Goal: Communication & Community: Ask a question

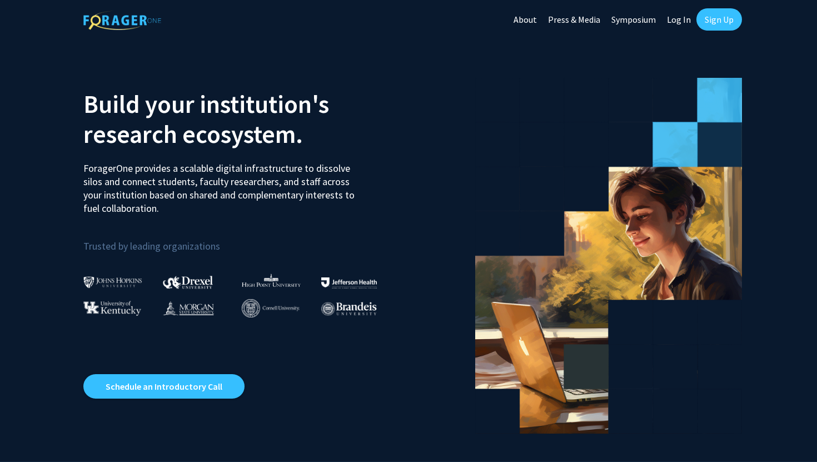
click at [714, 22] on link "Sign Up" at bounding box center [720, 19] width 46 height 22
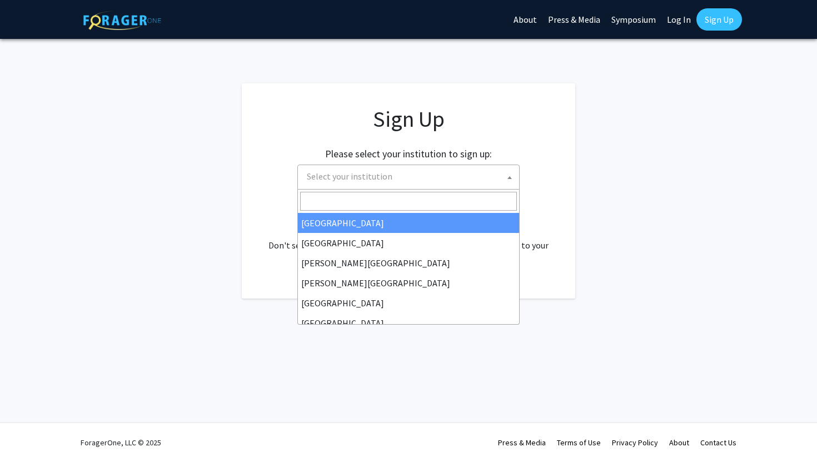
click at [512, 178] on span at bounding box center [509, 177] width 11 height 24
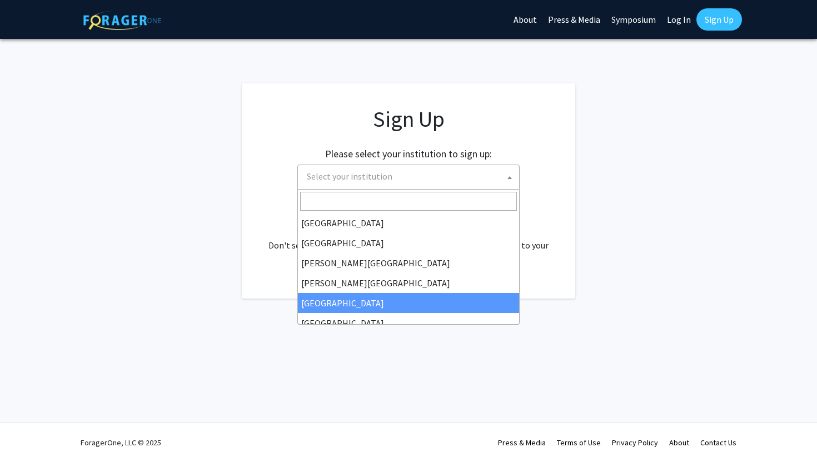
scroll to position [389, 0]
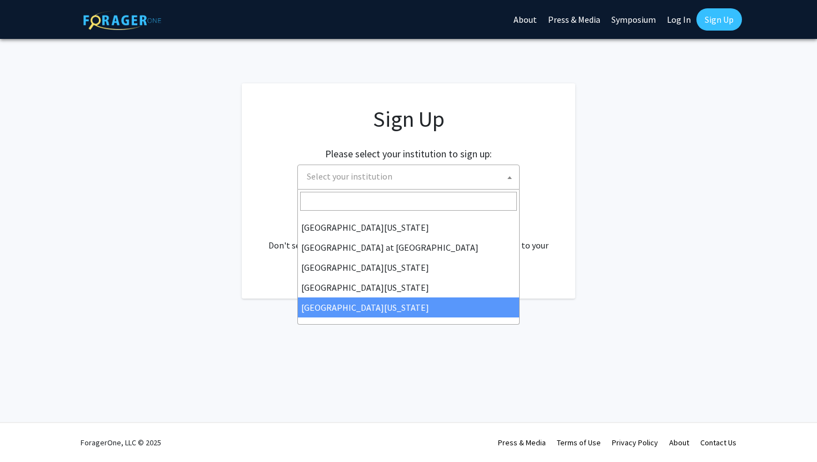
select select "33"
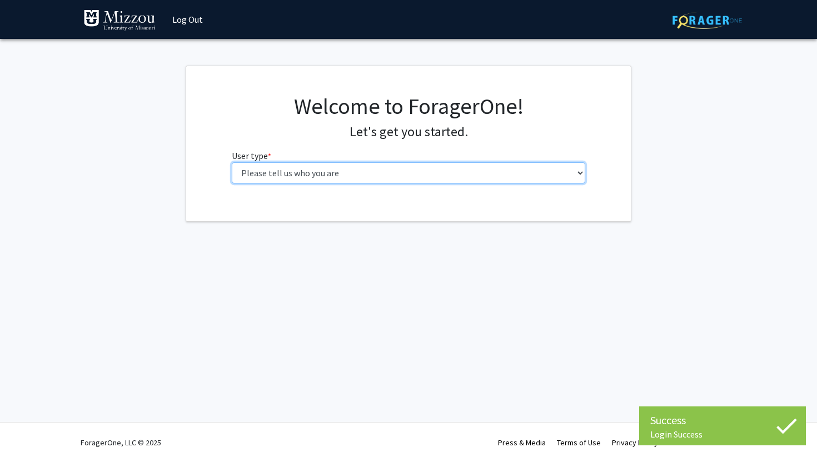
click at [487, 174] on select "Please tell us who you are Undergraduate Student Master's Student Doctoral Cand…" at bounding box center [409, 172] width 354 height 21
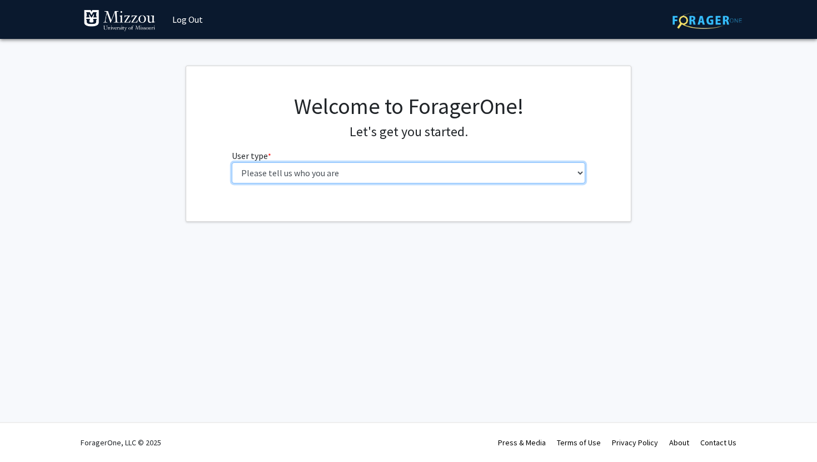
select select "1: undergrad"
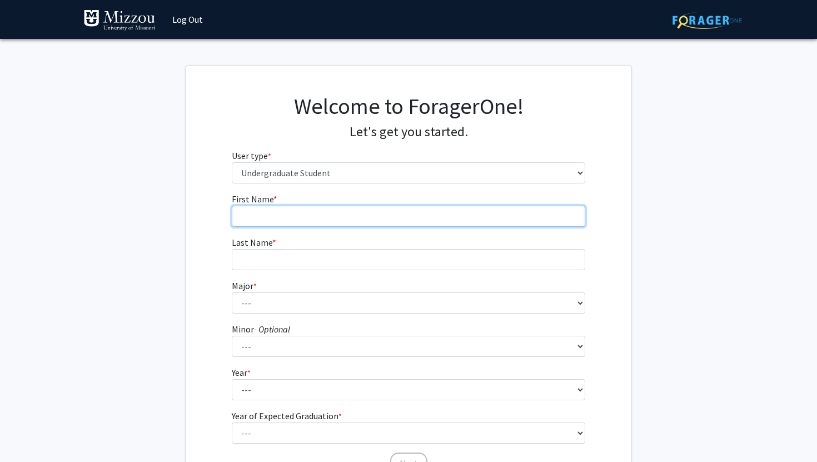
click at [518, 215] on input "First Name * required" at bounding box center [409, 216] width 354 height 21
type input "[PERSON_NAME]"
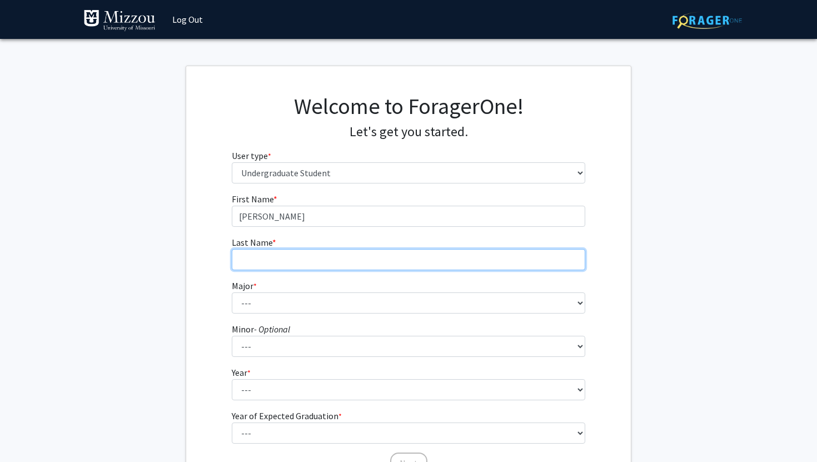
click at [491, 270] on input "Last Name * required" at bounding box center [409, 259] width 354 height 21
type input "Zara"
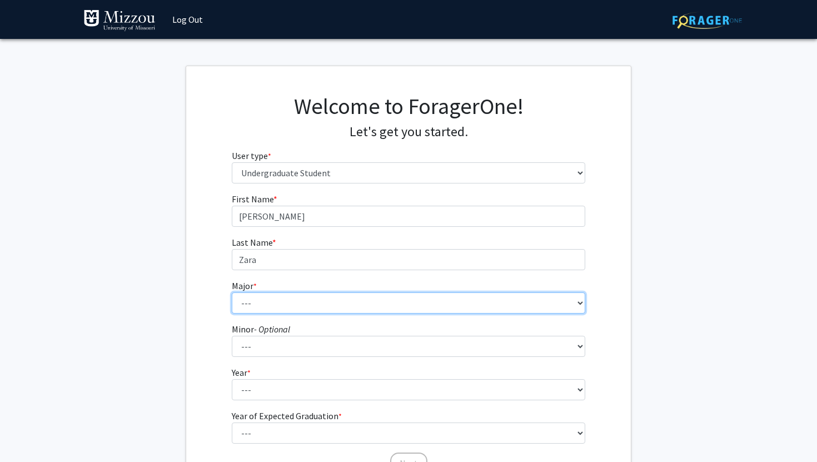
click at [393, 302] on select "--- Agribusiness Management Agricultural Education Agricultural Education: Comm…" at bounding box center [409, 302] width 354 height 21
select select "20: 2508"
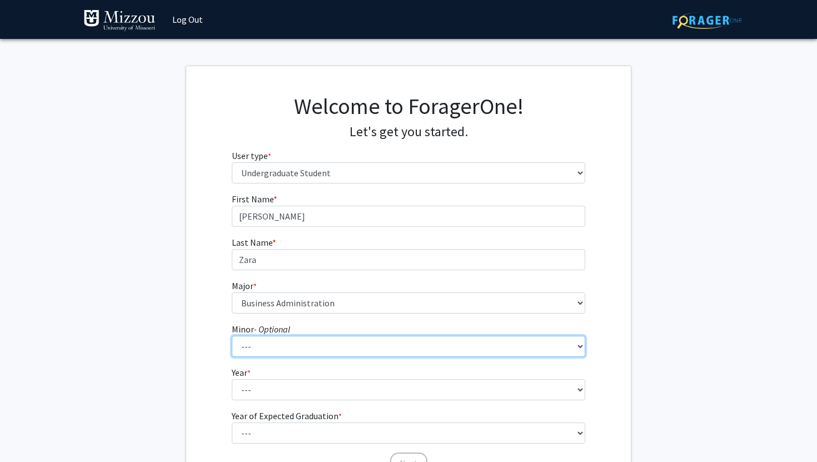
click at [342, 348] on select "--- Accountancy Aerospace Engineering Aerospace Studies Agribusiness Management…" at bounding box center [409, 346] width 354 height 21
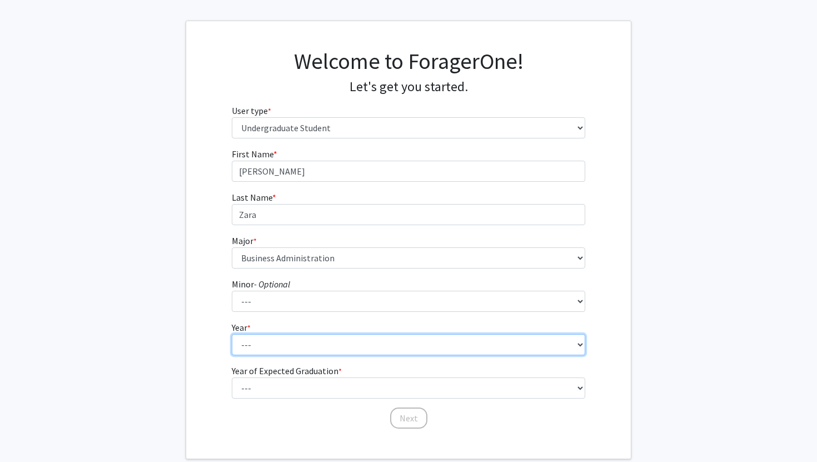
click at [362, 348] on select "--- First-year Sophomore Junior Senior Postbaccalaureate Certificate" at bounding box center [409, 344] width 354 height 21
select select "2: sophomore"
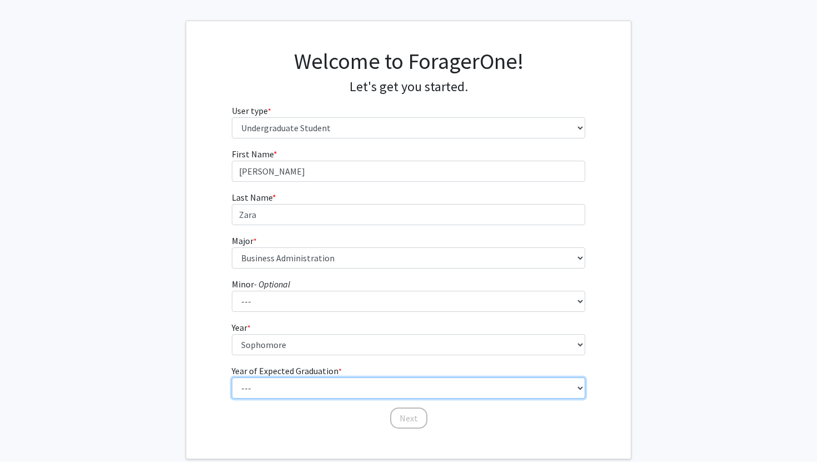
click at [350, 385] on select "--- 2025 2026 2027 2028 2029 2030 2031 2032 2033 2034" at bounding box center [409, 388] width 354 height 21
select select "4: 2028"
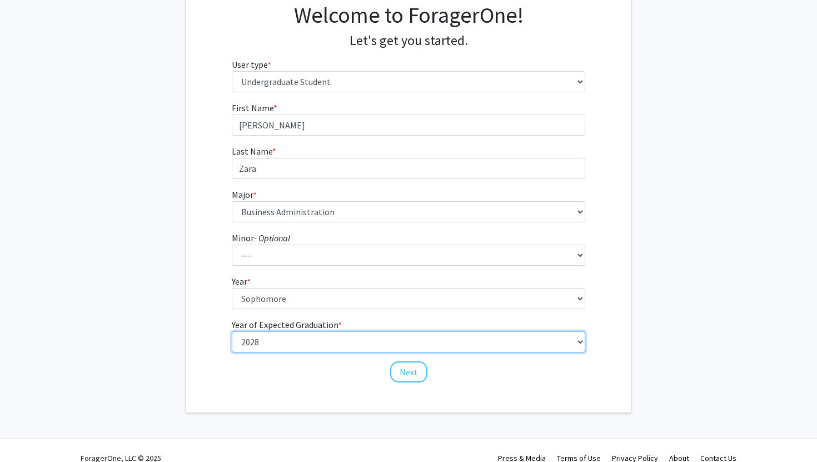
scroll to position [98, 0]
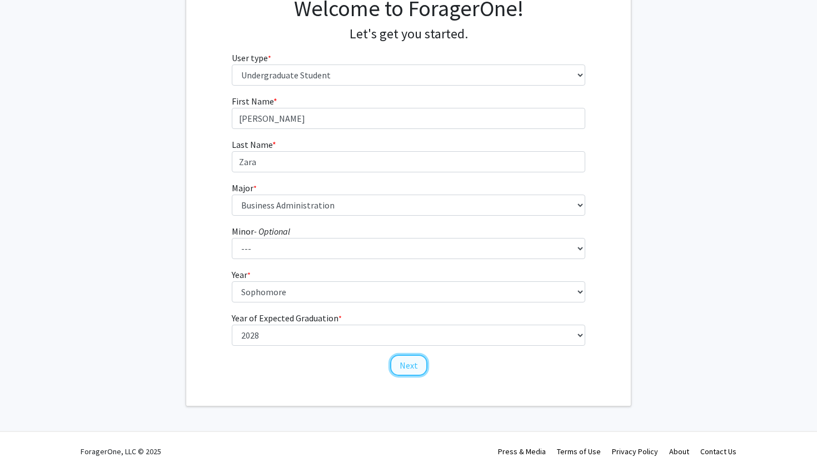
click at [410, 363] on button "Next" at bounding box center [408, 365] width 37 height 21
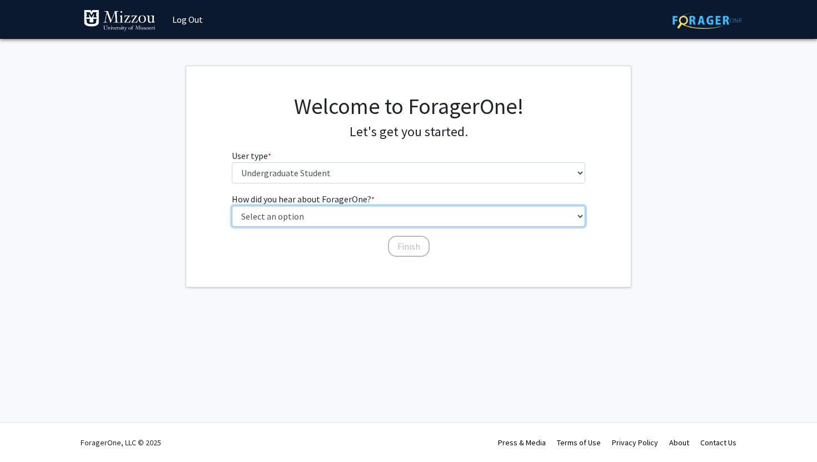
click at [393, 214] on select "Select an option Peer/student recommendation Faculty/staff recommendation Unive…" at bounding box center [409, 216] width 354 height 21
select select "1: peer_recommendation"
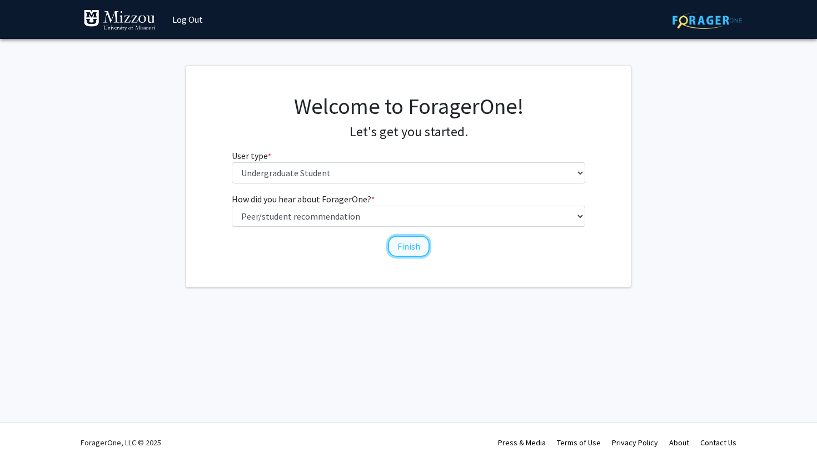
click at [395, 252] on button "Finish" at bounding box center [409, 246] width 42 height 21
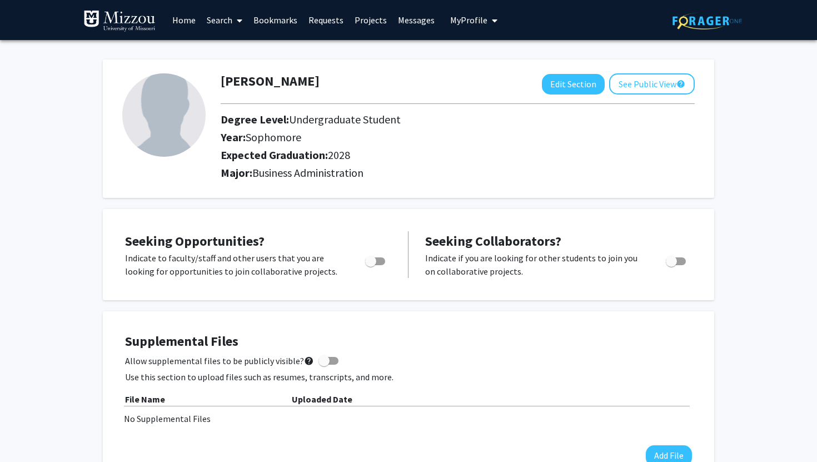
click at [224, 22] on link "Search" at bounding box center [224, 20] width 47 height 39
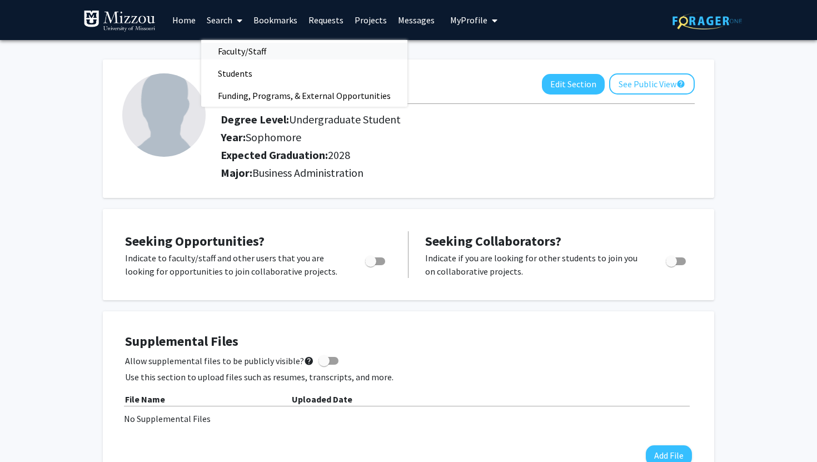
click at [225, 52] on span "Faculty/Staff" at bounding box center [242, 51] width 82 height 22
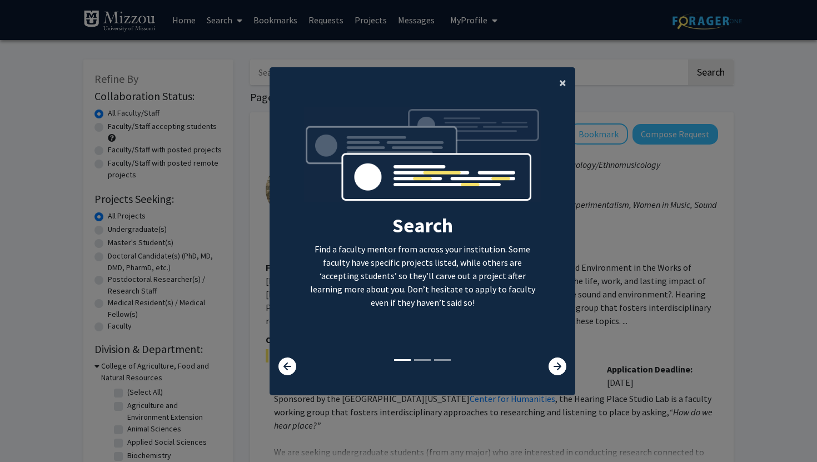
click at [564, 84] on span "×" at bounding box center [562, 82] width 7 height 17
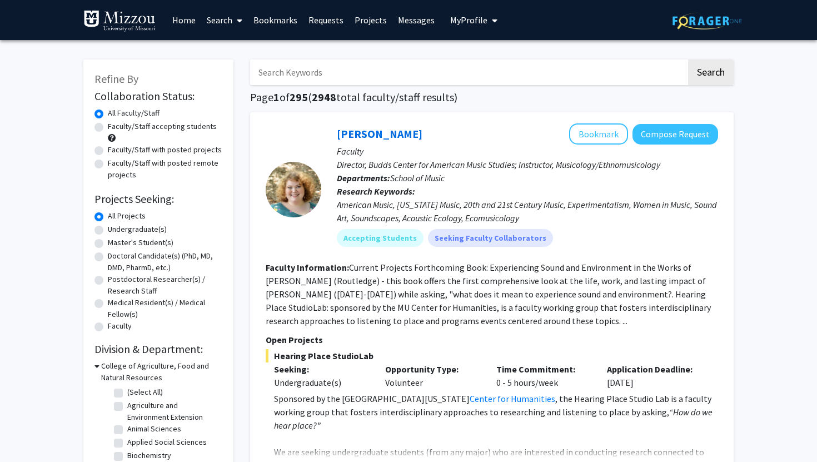
click at [549, 71] on input "Search Keywords" at bounding box center [468, 72] width 437 height 26
paste input "Dr. Ellis-Kalton's"
type input "Dr. Ellis-Kalton's"
click at [688, 59] on button "Search" at bounding box center [711, 72] width 46 height 26
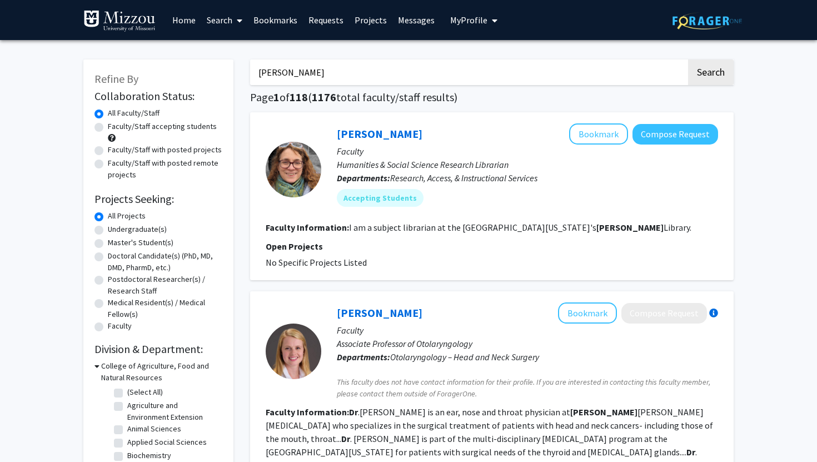
click at [206, 124] on label "Faculty/Staff accepting students" at bounding box center [162, 127] width 109 height 12
click at [115, 124] on input "Faculty/Staff accepting students" at bounding box center [111, 124] width 7 height 7
radio input "true"
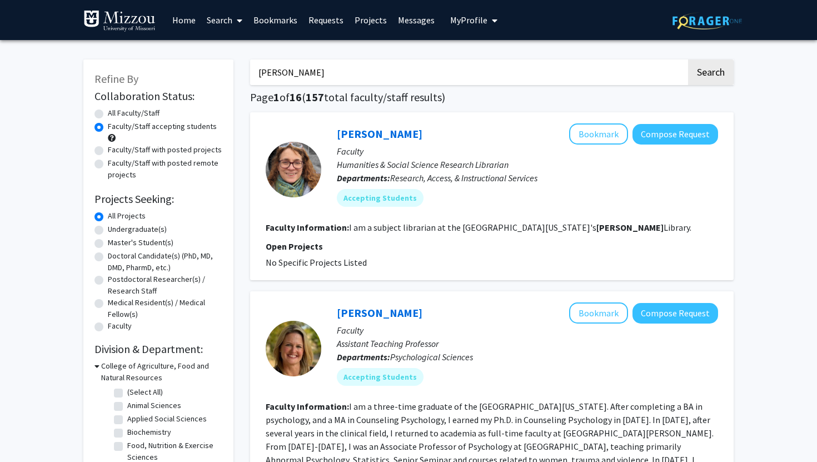
drag, startPoint x: 270, startPoint y: 73, endPoint x: 251, endPoint y: 72, distance: 19.5
click at [251, 72] on input "Dr. Ellis-Kalton's" at bounding box center [468, 72] width 437 height 26
type input "Ellis-Kalton's"
click at [688, 59] on button "Search" at bounding box center [711, 72] width 46 height 26
radio input "true"
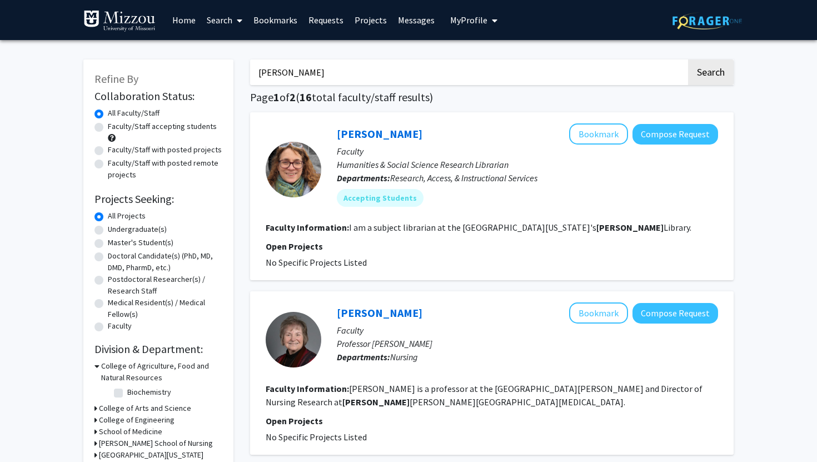
click at [129, 150] on label "Faculty/Staff with posted projects" at bounding box center [165, 150] width 114 height 12
click at [115, 150] on input "Faculty/Staff with posted projects" at bounding box center [111, 147] width 7 height 7
radio input "true"
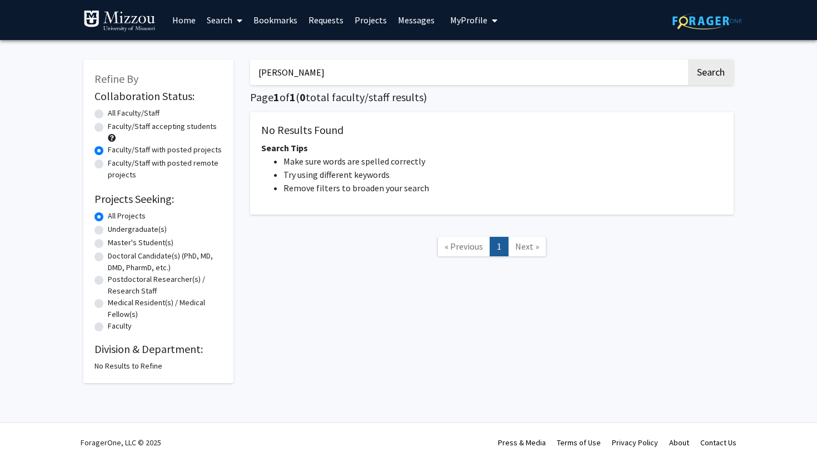
click at [136, 168] on label "Faculty/Staff with posted remote projects" at bounding box center [165, 168] width 115 height 23
click at [115, 165] on input "Faculty/Staff with posted remote projects" at bounding box center [111, 160] width 7 height 7
radio input "true"
click at [142, 130] on label "Faculty/Staff accepting students" at bounding box center [162, 127] width 109 height 12
click at [115, 128] on input "Faculty/Staff accepting students" at bounding box center [111, 124] width 7 height 7
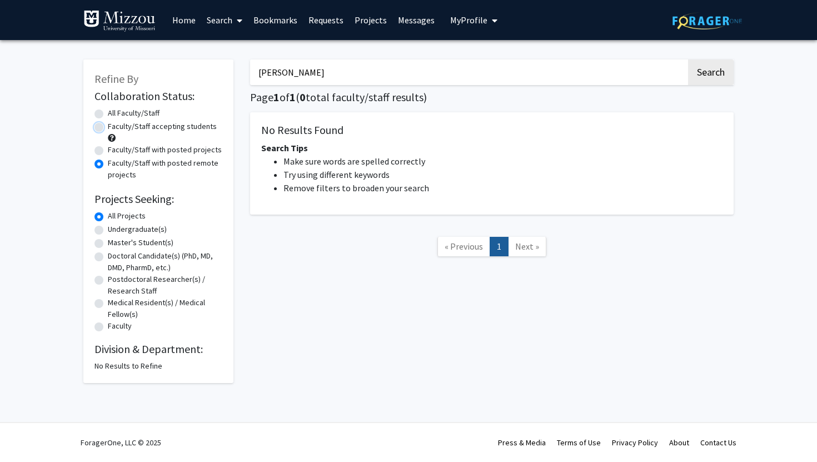
radio input "true"
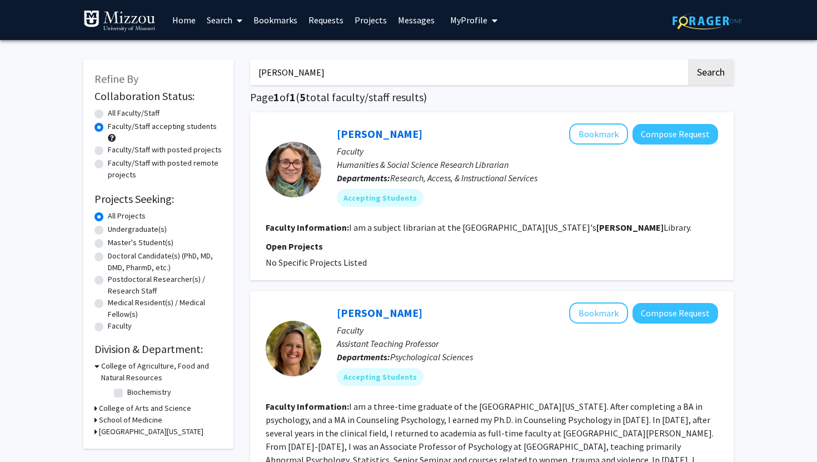
click at [370, 31] on link "Projects" at bounding box center [370, 20] width 43 height 39
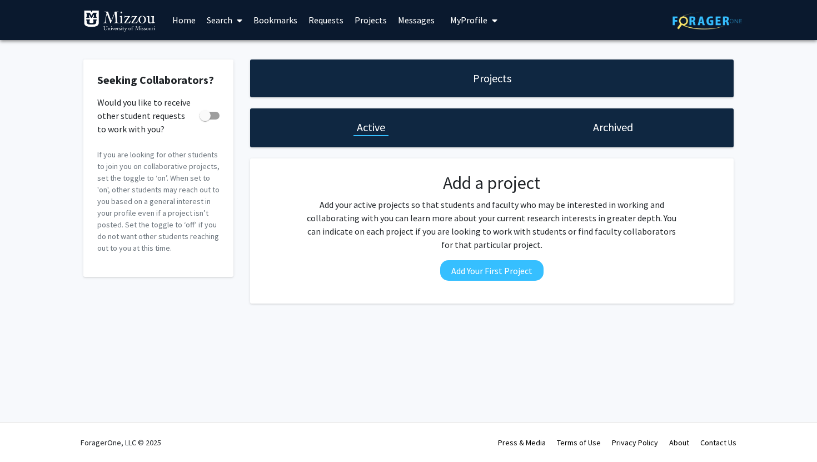
click at [325, 17] on link "Requests" at bounding box center [326, 20] width 46 height 39
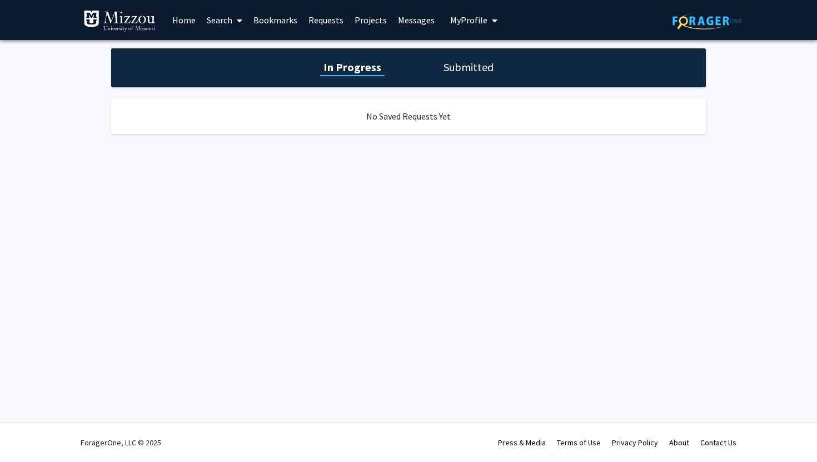
click at [277, 23] on link "Bookmarks" at bounding box center [275, 20] width 55 height 39
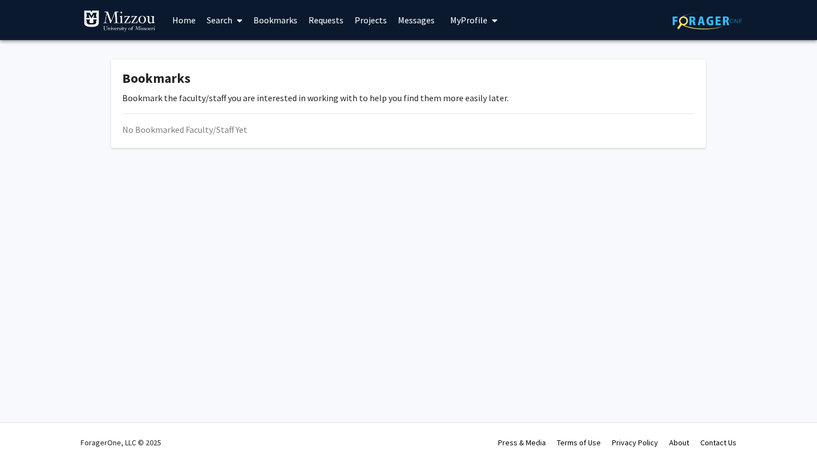
click at [234, 13] on span at bounding box center [237, 20] width 10 height 39
click at [227, 69] on span "Students" at bounding box center [235, 73] width 68 height 22
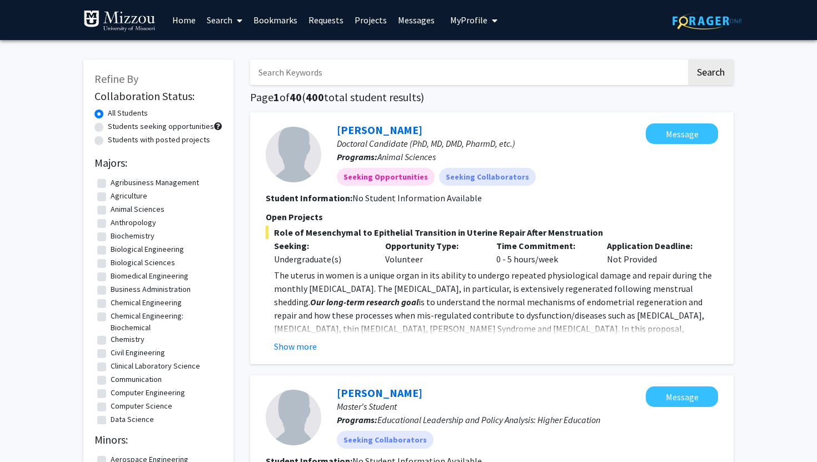
click at [281, 78] on input "Search Keywords" at bounding box center [468, 72] width 437 height 26
paste input "Dr. Ellis-Kalton's"
type input "Dr. Ellis-Kalton's"
click at [688, 59] on button "Search" at bounding box center [711, 72] width 46 height 26
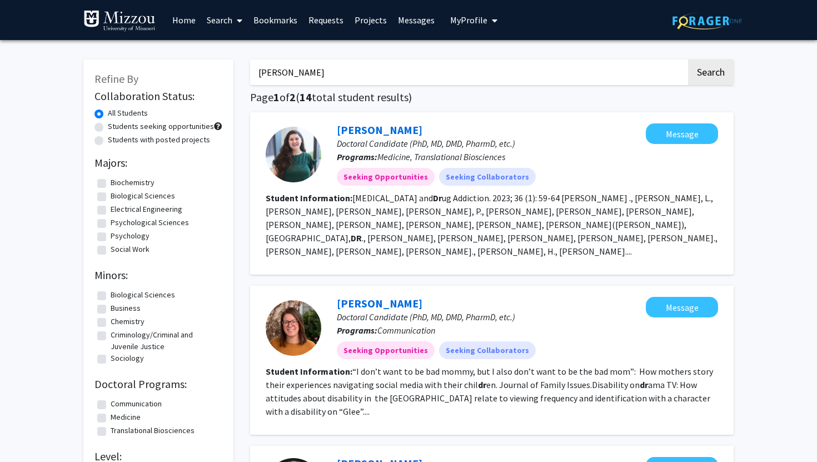
click at [219, 17] on link "Search" at bounding box center [224, 20] width 47 height 39
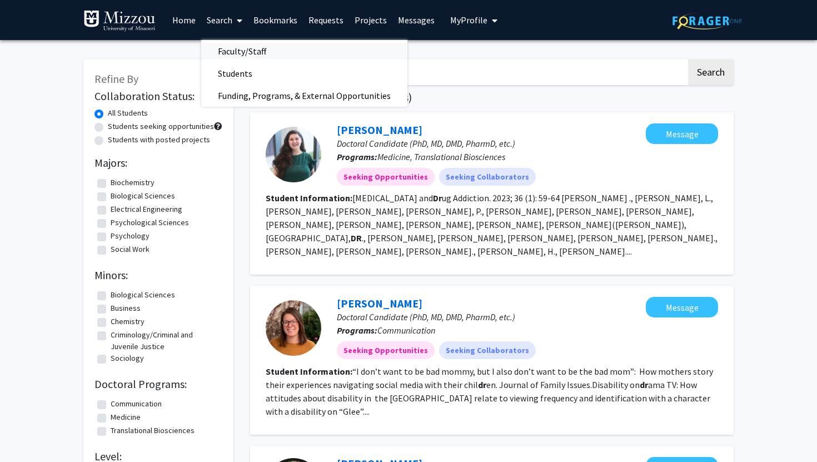
click at [223, 49] on span "Faculty/Staff" at bounding box center [242, 51] width 82 height 22
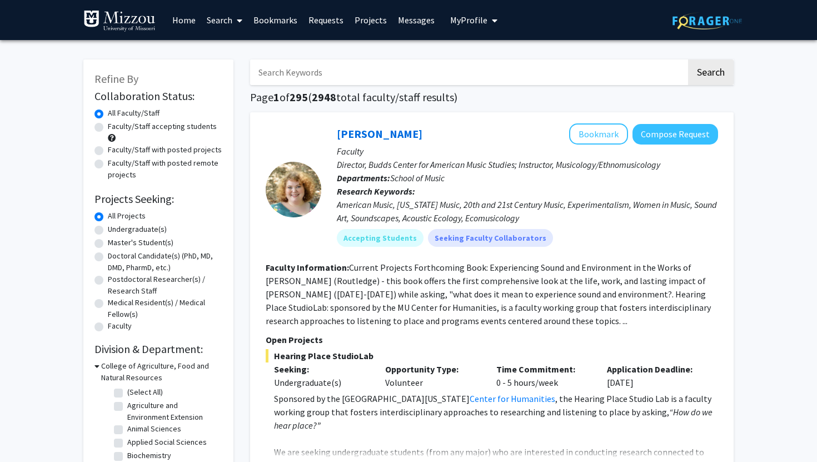
click at [254, 72] on input "Search Keywords" at bounding box center [468, 72] width 437 height 26
click at [688, 59] on button "Search" at bounding box center [711, 72] width 46 height 26
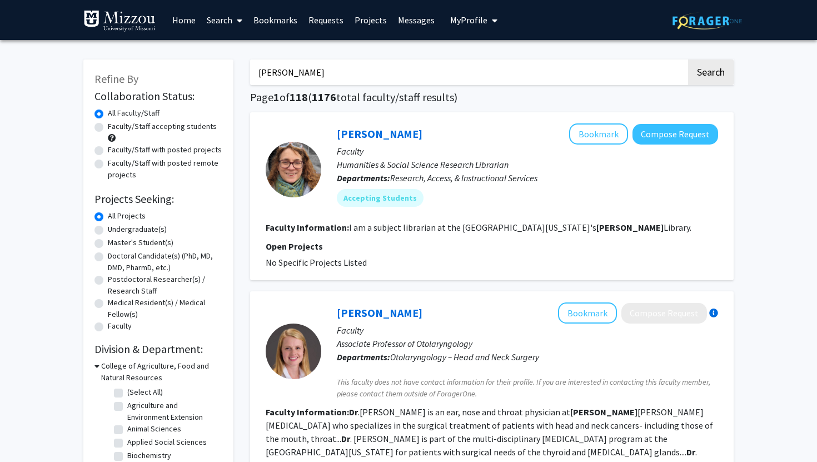
drag, startPoint x: 267, startPoint y: 73, endPoint x: 254, endPoint y: 75, distance: 13.4
click at [254, 75] on input "Dr. Ellis-Kalton's" at bounding box center [468, 72] width 437 height 26
type input "Ellis-Kalton's"
click at [688, 59] on button "Search" at bounding box center [711, 72] width 46 height 26
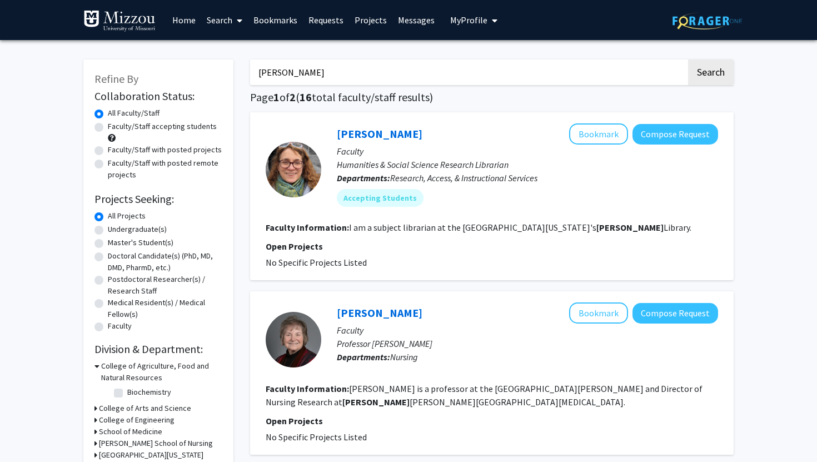
click at [184, 22] on link "Home" at bounding box center [184, 20] width 34 height 39
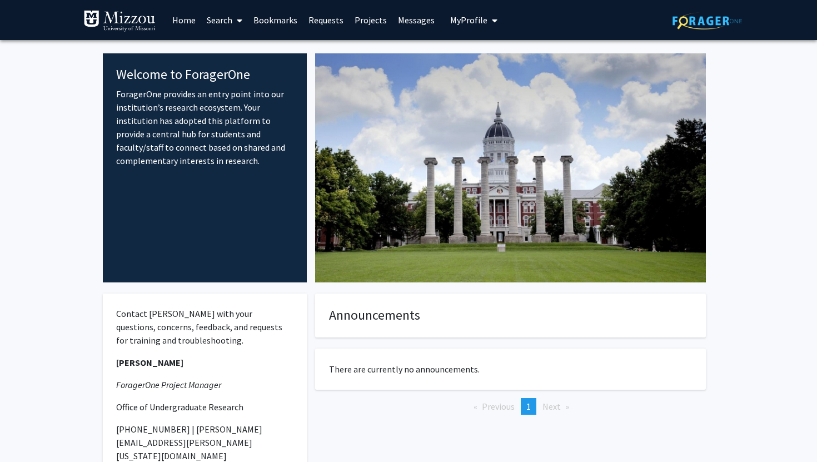
click at [684, 23] on img at bounding box center [708, 20] width 70 height 17
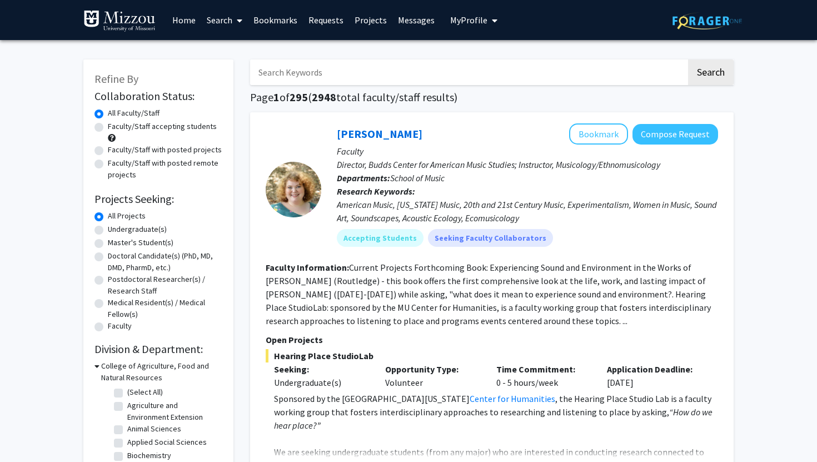
click at [471, 13] on button "My Profile" at bounding box center [474, 20] width 54 height 40
click at [480, 51] on div "Sophia Zara View Profile" at bounding box center [505, 58] width 95 height 24
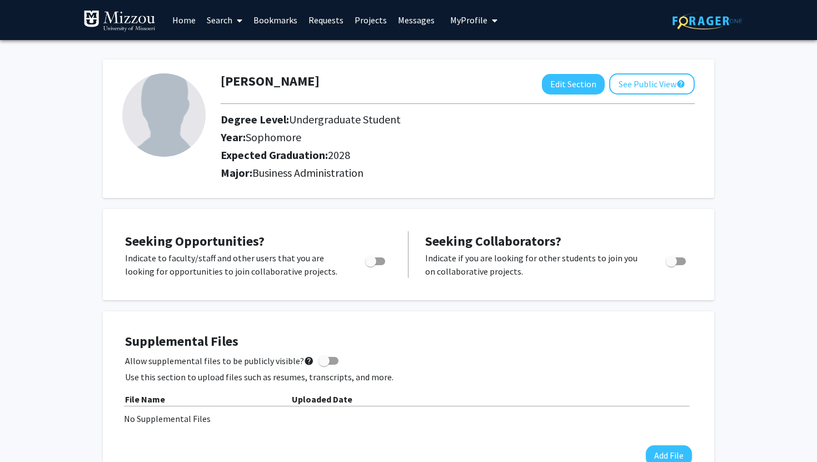
click at [239, 20] on icon at bounding box center [240, 20] width 6 height 9
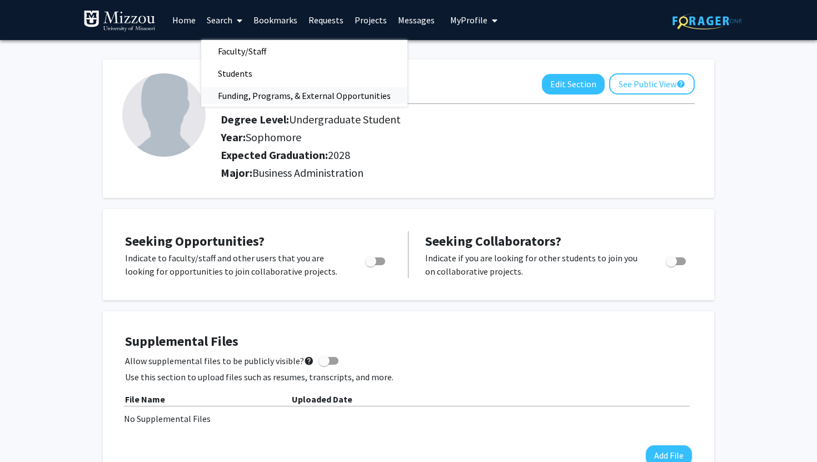
click at [237, 95] on span "Funding, Programs, & External Opportunities" at bounding box center [304, 96] width 206 height 22
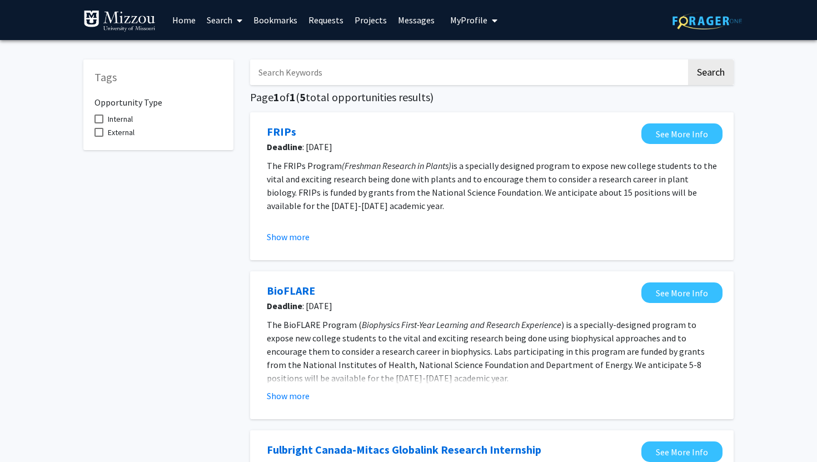
click at [313, 81] on input "Search Keywords" at bounding box center [468, 72] width 437 height 26
paste input "Dr. Ellis-Kalton's"
type input "Dr. Ellis-Kalton's"
click at [688, 59] on button "Search" at bounding box center [711, 72] width 46 height 26
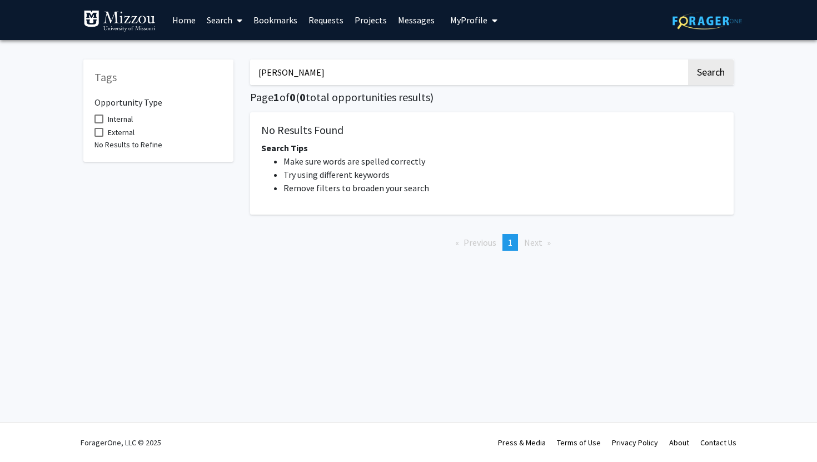
click at [221, 17] on link "Search" at bounding box center [224, 20] width 47 height 39
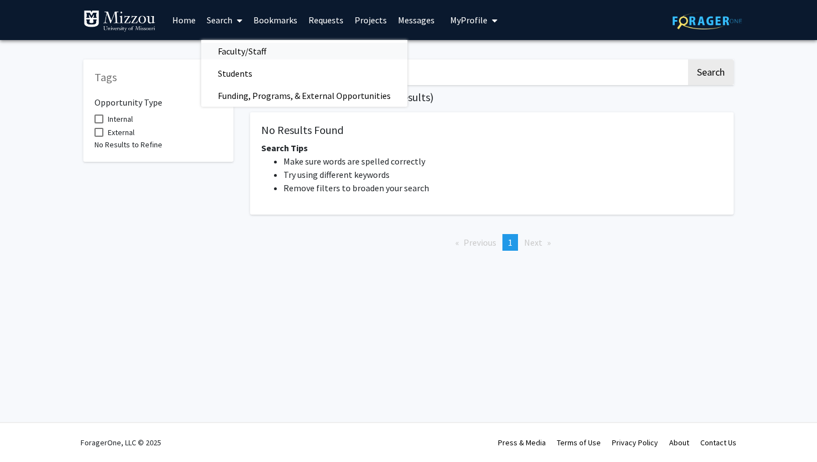
click at [272, 52] on span "Faculty/Staff" at bounding box center [242, 51] width 82 height 22
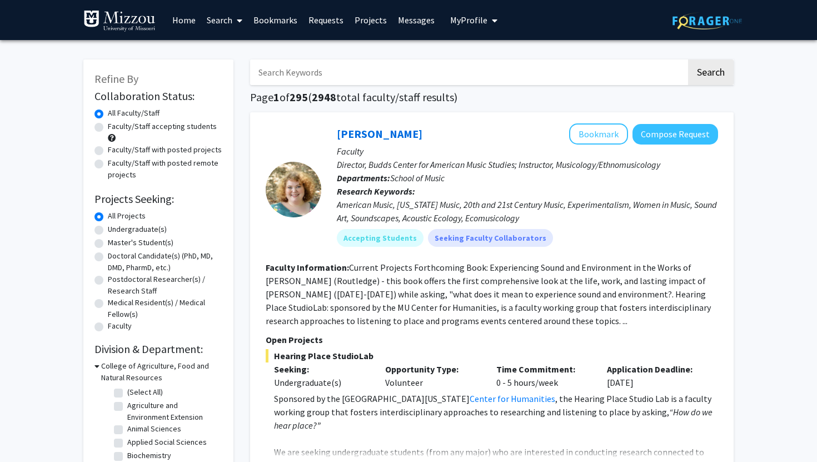
click at [304, 70] on input "Search Keywords" at bounding box center [468, 72] width 437 height 26
type input "Dr. Ellis-Kalton's"
click at [709, 81] on button "Search" at bounding box center [711, 72] width 46 height 26
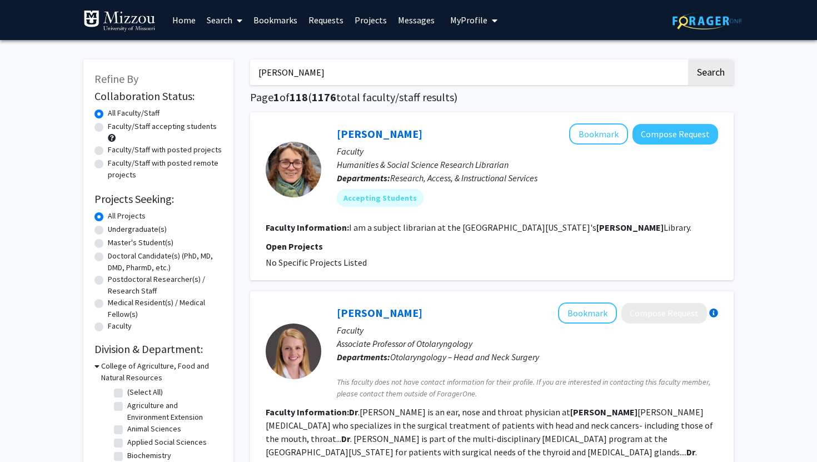
click at [150, 21] on img at bounding box center [119, 21] width 72 height 22
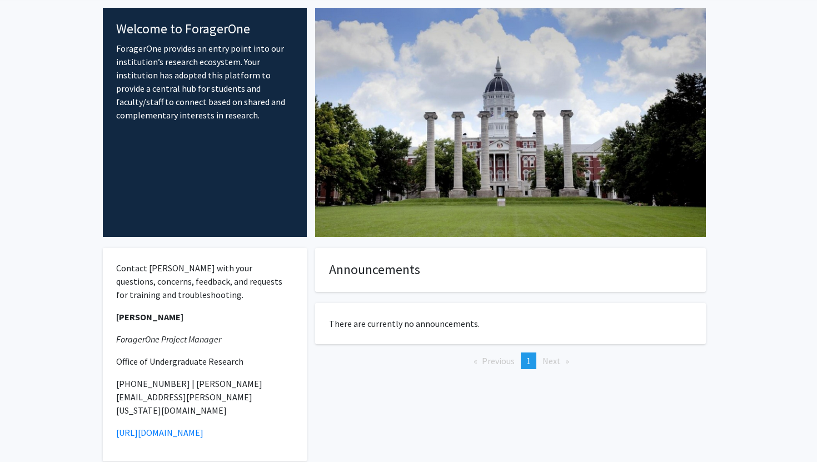
scroll to position [91, 0]
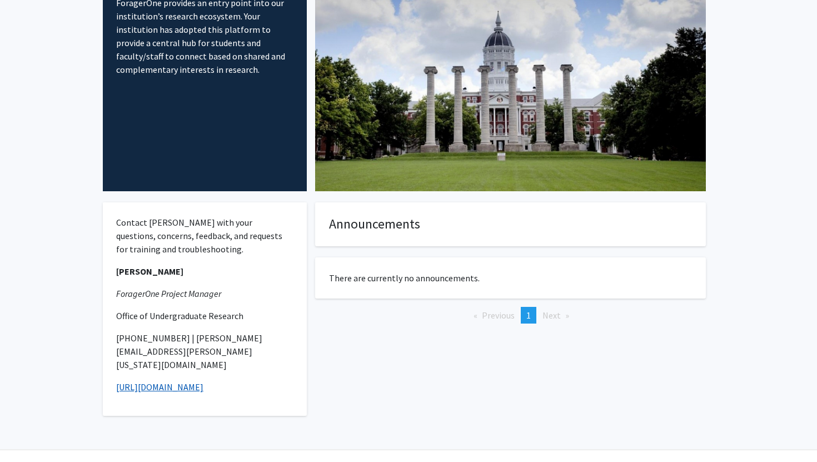
click at [165, 381] on link "https://mizzou.us/F1" at bounding box center [159, 386] width 87 height 11
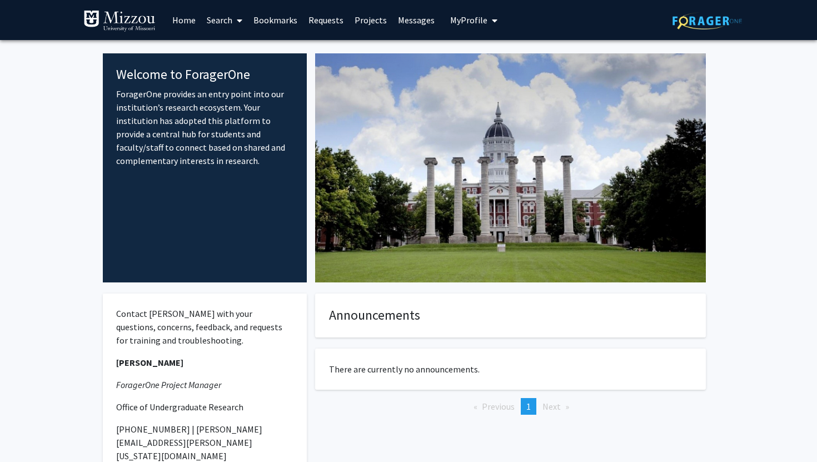
click at [712, 29] on link at bounding box center [708, 20] width 70 height 39
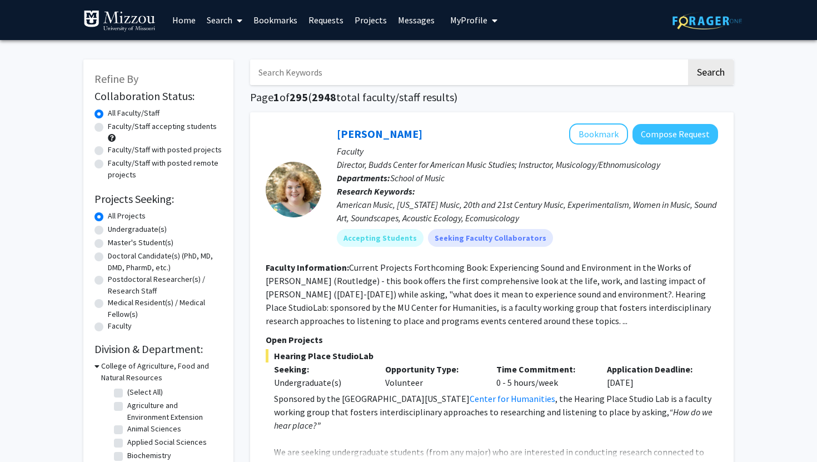
click at [458, 14] on button "My Profile" at bounding box center [474, 20] width 54 height 40
click at [464, 46] on fg-profile-picture at bounding box center [469, 58] width 22 height 24
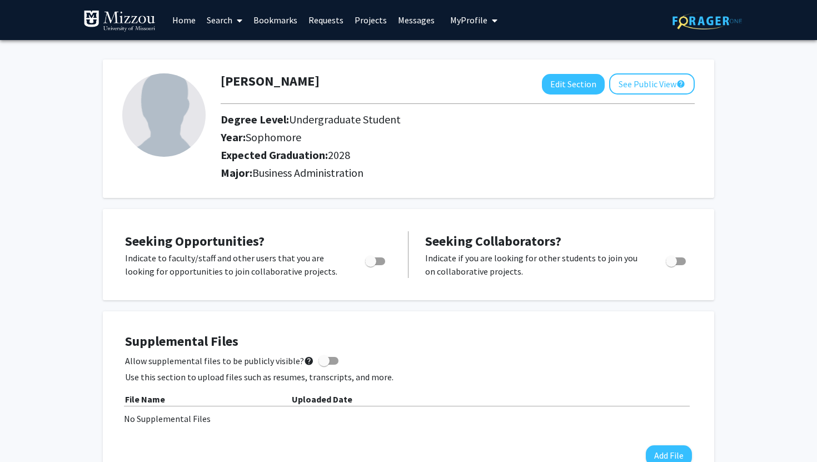
click at [373, 264] on span "Toggle" at bounding box center [370, 261] width 11 height 11
click at [371, 265] on input "Are you actively seeking opportunities?" at bounding box center [370, 265] width 1 height 1
checkbox input "true"
click at [221, 21] on link "Search" at bounding box center [224, 20] width 47 height 39
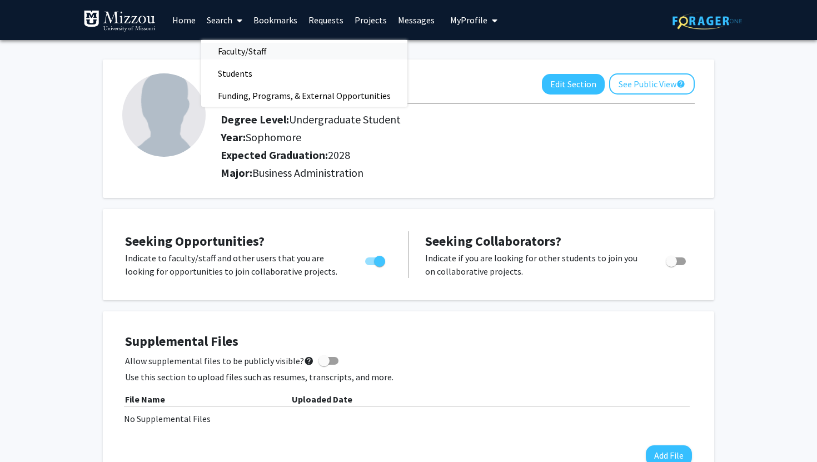
click at [228, 51] on span "Faculty/Staff" at bounding box center [242, 51] width 82 height 22
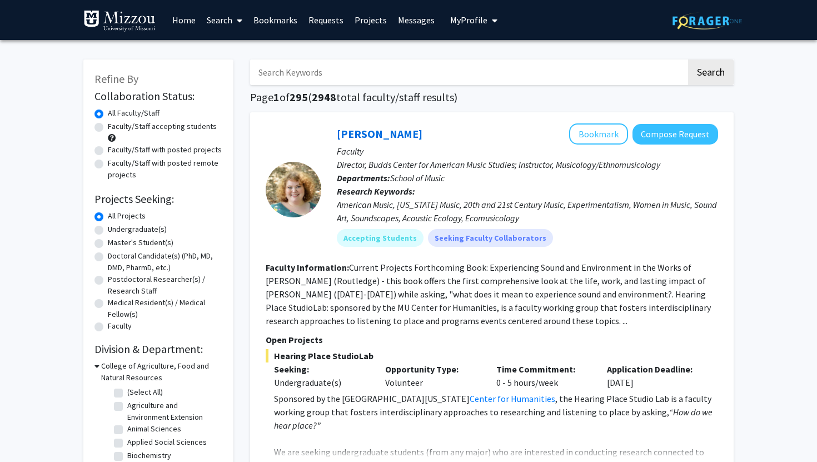
click at [267, 63] on input "Search Keywords" at bounding box center [468, 72] width 437 height 26
click at [688, 59] on button "Search" at bounding box center [711, 72] width 46 height 26
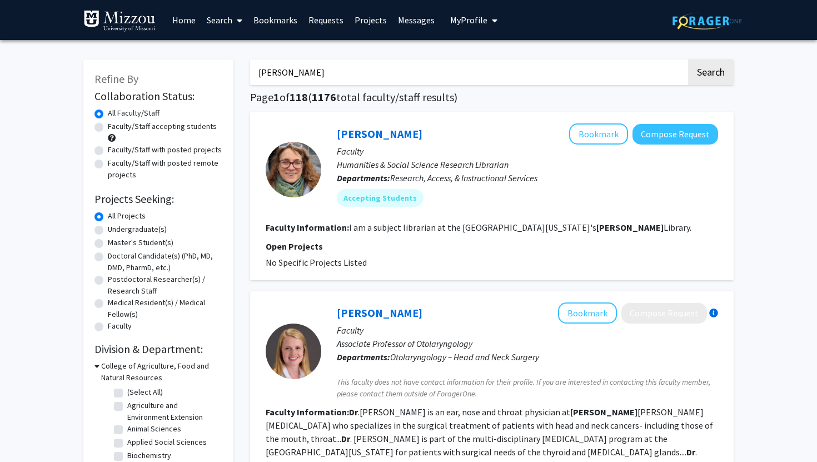
drag, startPoint x: 270, startPoint y: 74, endPoint x: 245, endPoint y: 71, distance: 25.2
type input "carrie Ellis-Kalton's"
click at [688, 59] on button "Search" at bounding box center [711, 72] width 46 height 26
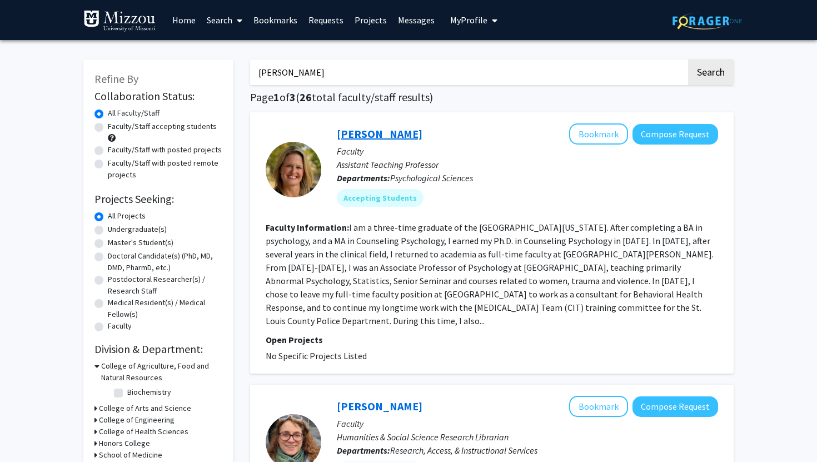
click at [393, 136] on link "Carrie Ellis-Kalton" at bounding box center [380, 134] width 86 height 14
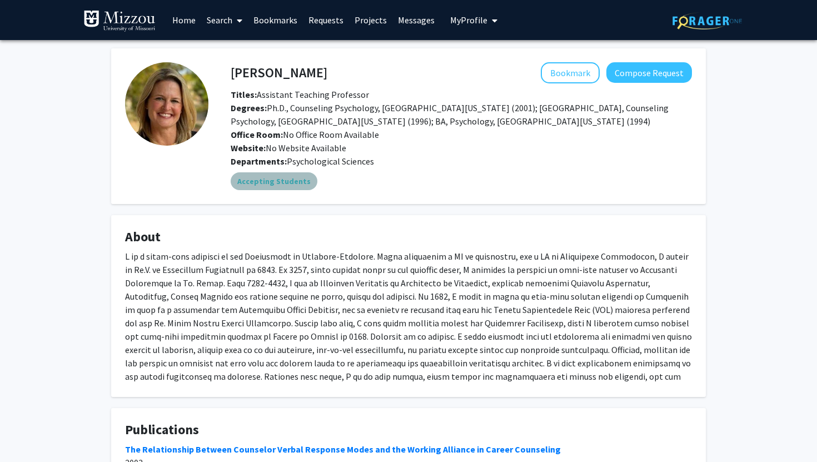
click at [277, 182] on mat-chip "Accepting Students" at bounding box center [274, 181] width 87 height 18
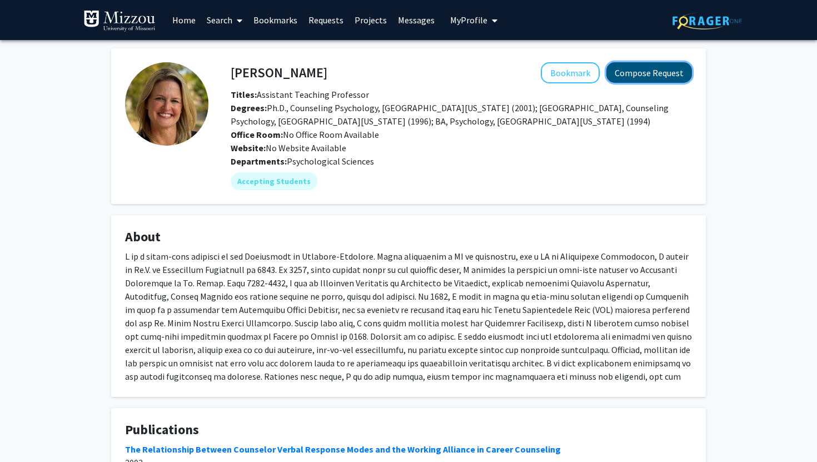
click at [657, 69] on button "Compose Request" at bounding box center [650, 72] width 86 height 21
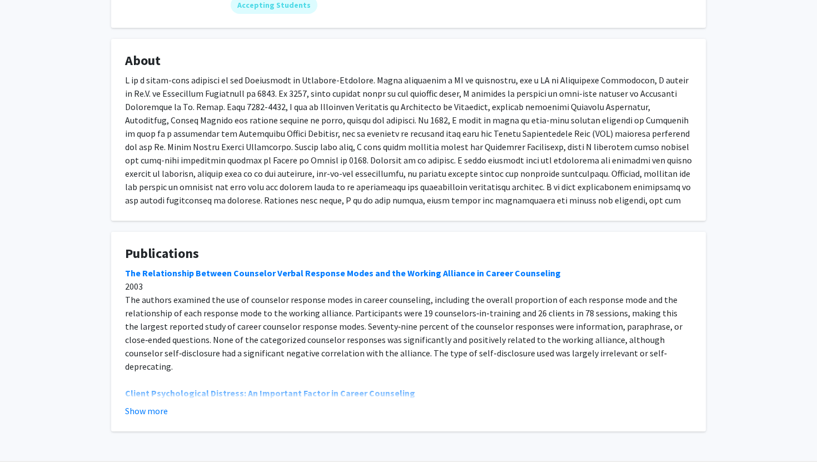
scroll to position [215, 0]
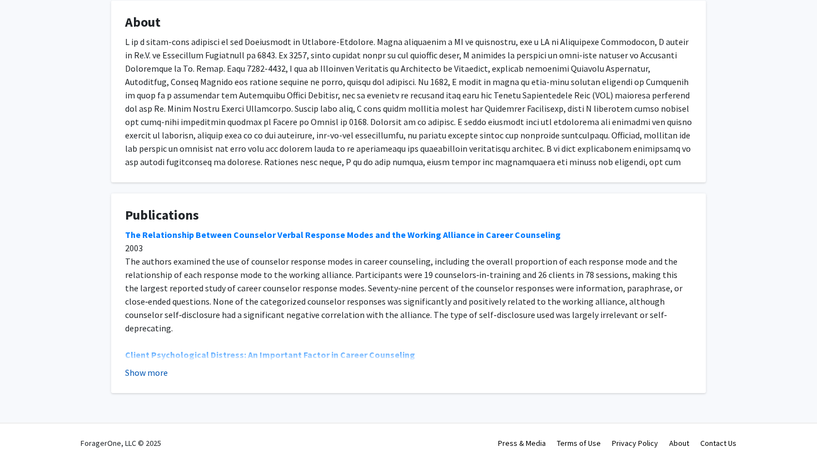
click at [160, 372] on button "Show more" at bounding box center [146, 372] width 43 height 13
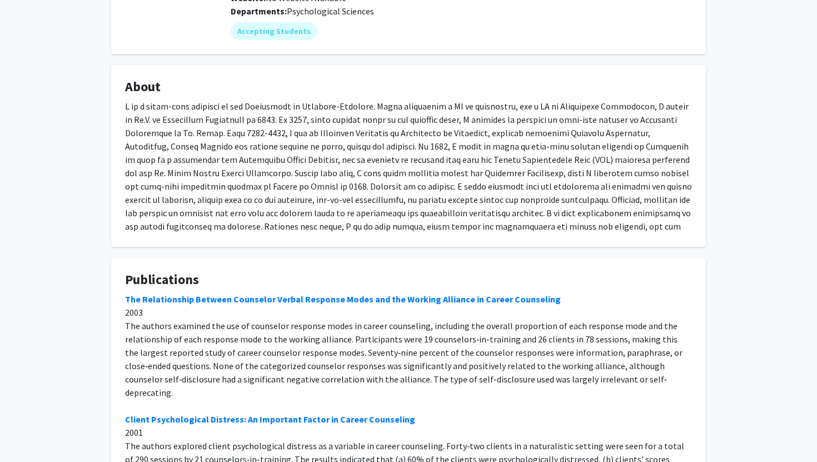
scroll to position [0, 0]
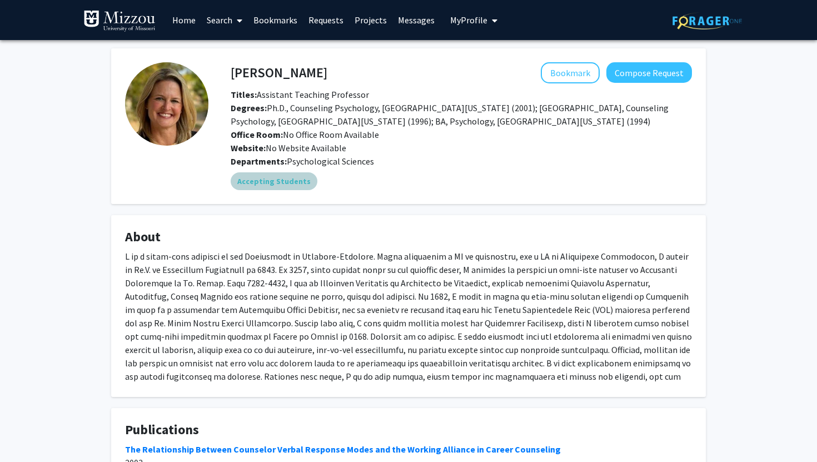
click at [283, 182] on mat-chip "Accepting Students" at bounding box center [274, 181] width 87 height 18
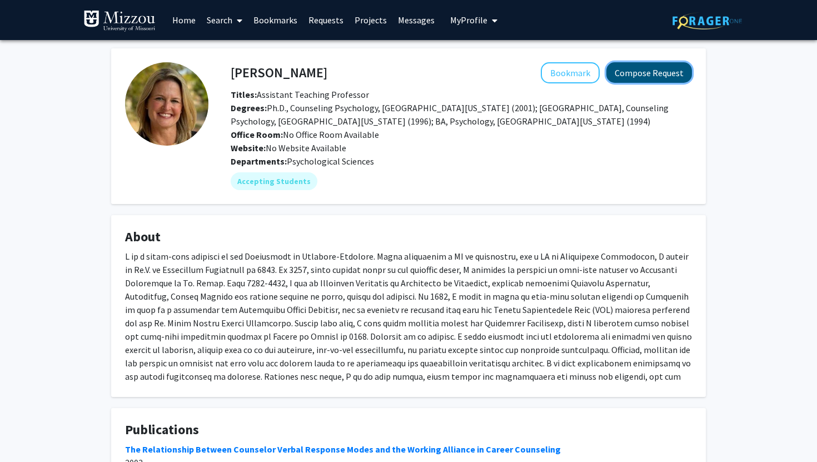
click at [632, 68] on button "Compose Request" at bounding box center [650, 72] width 86 height 21
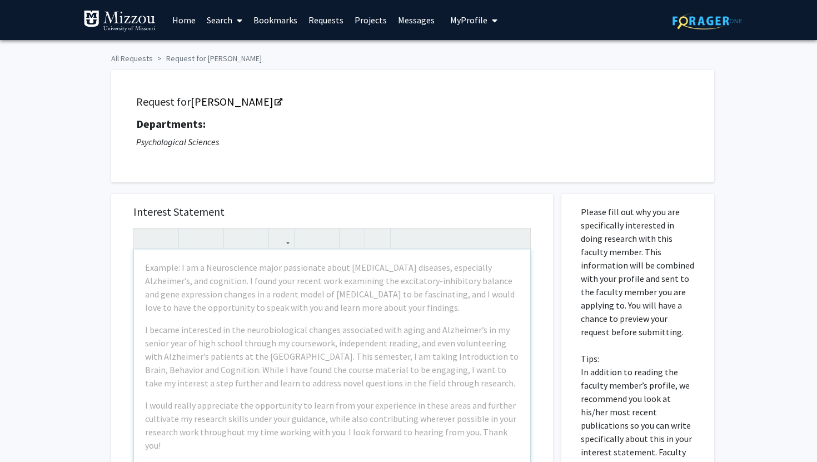
click at [361, 319] on div "Example: I am a Neuroscience major passionate about neurodegenerative diseases,…" at bounding box center [332, 377] width 396 height 255
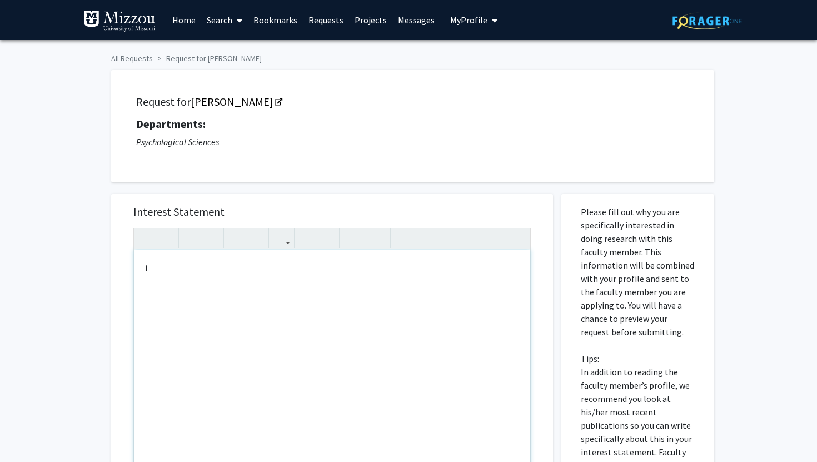
type textarea "i"
type textarea "<p>I am coming from PSYCH-1030 class! -Sophia Zara</p>"
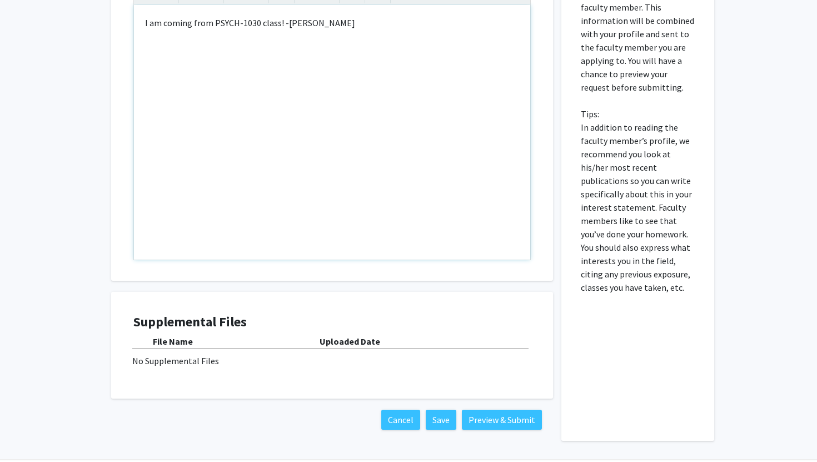
scroll to position [282, 0]
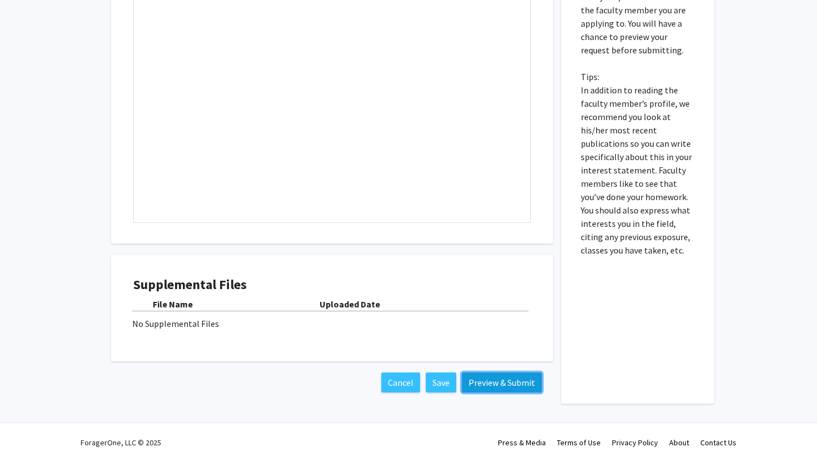
click at [514, 376] on button "Preview & Submit" at bounding box center [502, 383] width 80 height 20
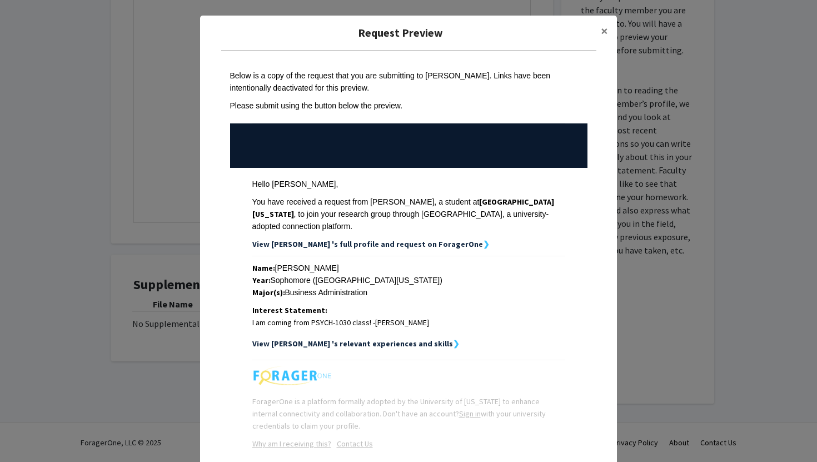
scroll to position [57, 0]
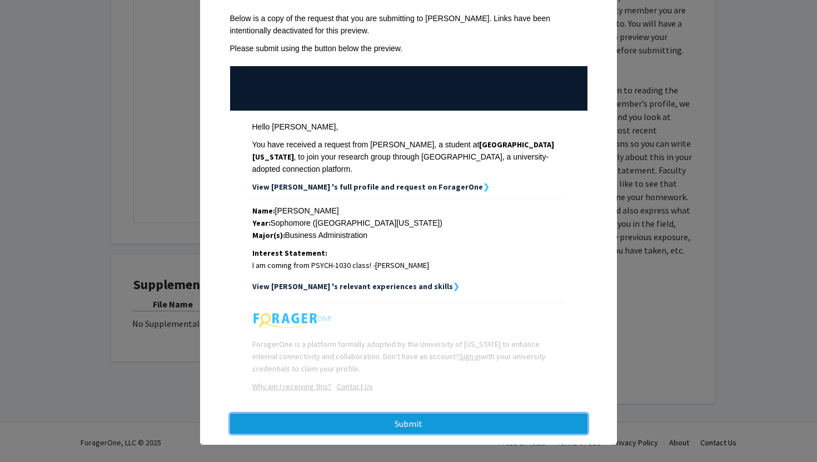
click at [418, 419] on button "Submit" at bounding box center [409, 424] width 358 height 20
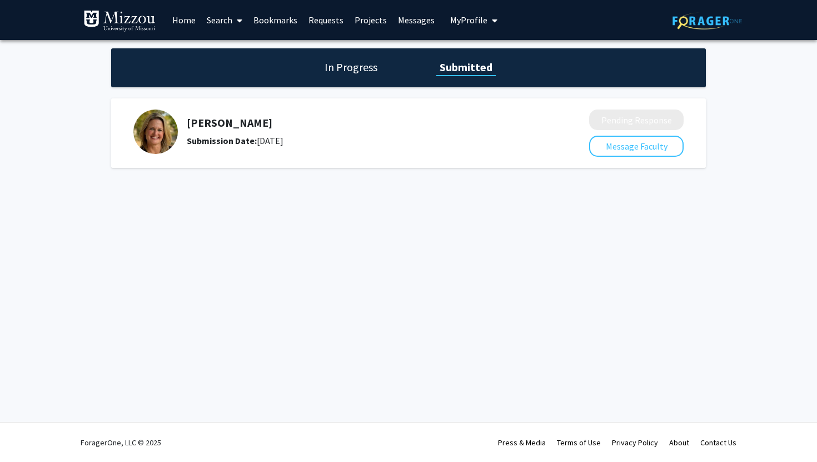
click at [361, 67] on h1 "In Progress" at bounding box center [350, 67] width 59 height 16
